Goal: Find specific page/section: Find specific page/section

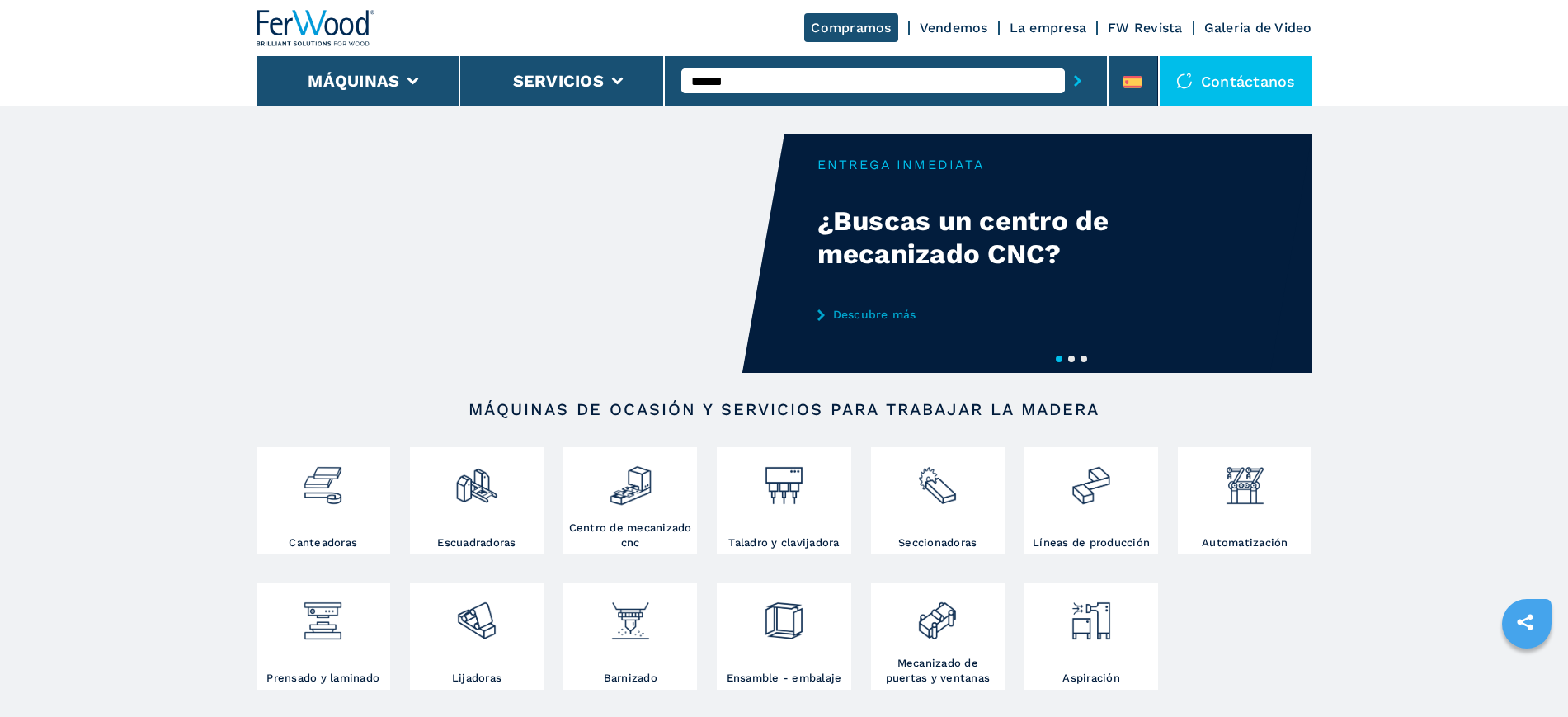
type input "******"
click at [1065, 62] on button "submit-button" at bounding box center [1078, 81] width 26 height 38
click at [862, 108] on div "006579" at bounding box center [873, 108] width 384 height 30
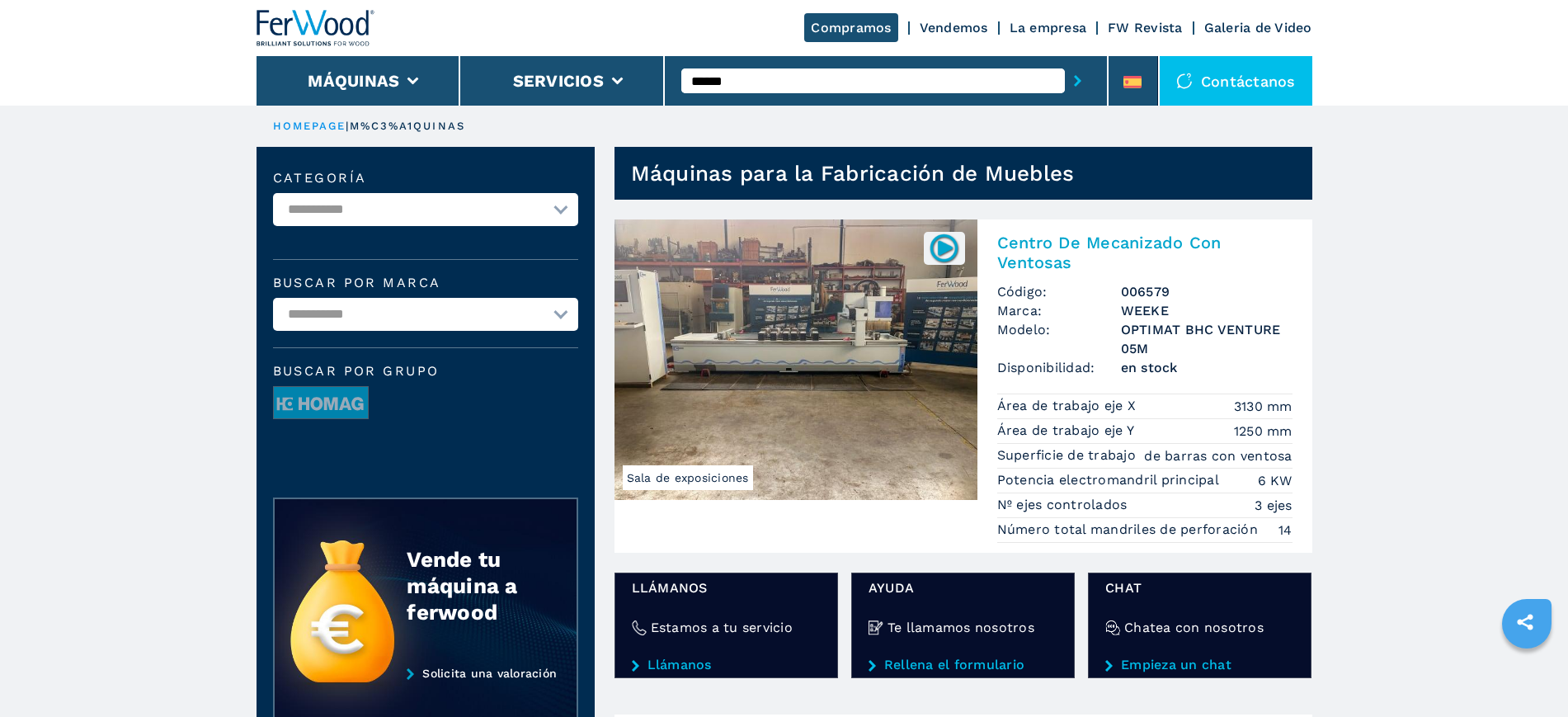
click at [807, 348] on img at bounding box center [795, 360] width 363 height 280
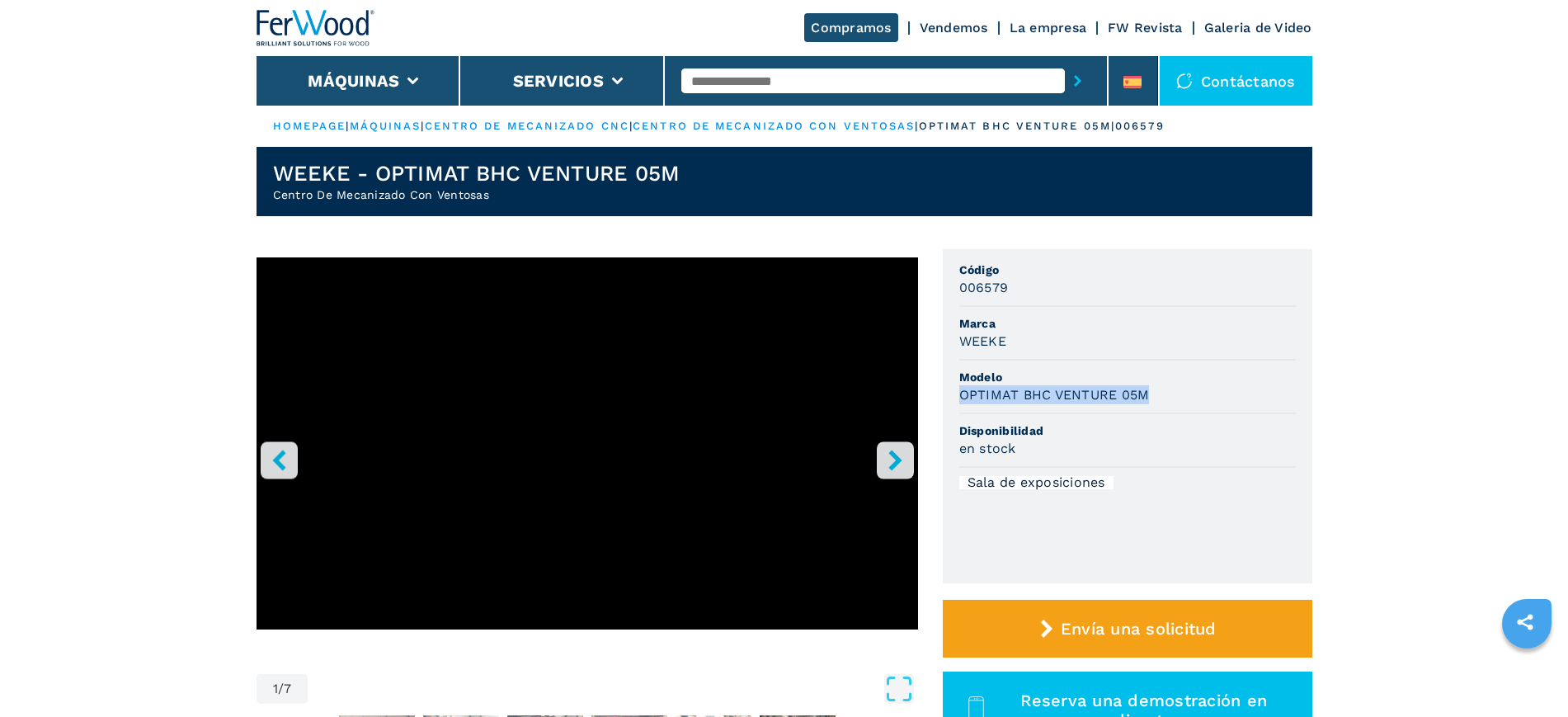
drag, startPoint x: 1166, startPoint y: 394, endPoint x: 958, endPoint y: 400, distance: 208.1
click at [958, 400] on ul "Código 006579 Marca WEEKE Modelo OPTIMAT BHC VENTURE 05M Disponibilidad en stoc…" at bounding box center [1128, 417] width 370 height 334
copy h3 "OPTIMAT BHC VENTURE 05M"
